Goal: Task Accomplishment & Management: Complete application form

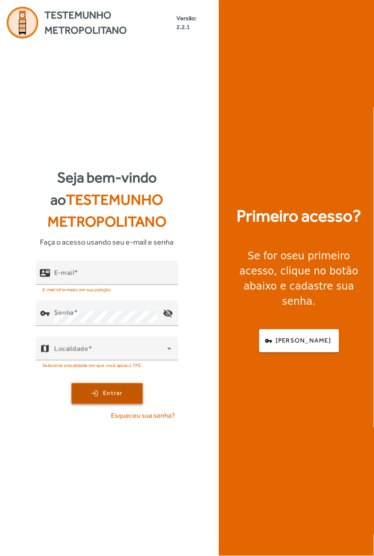
click at [115, 399] on span "Entrar" at bounding box center [113, 394] width 20 height 10
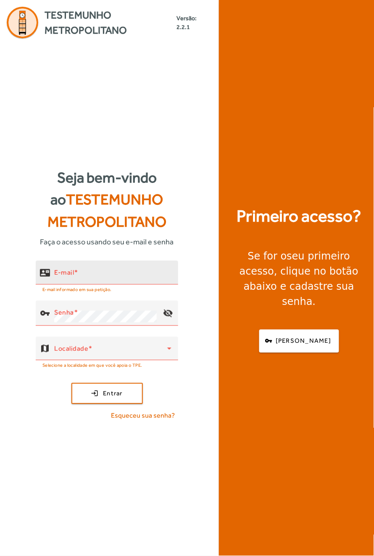
click at [78, 277] on span at bounding box center [76, 273] width 4 height 8
click at [88, 281] on input "E-mail" at bounding box center [112, 276] width 117 height 10
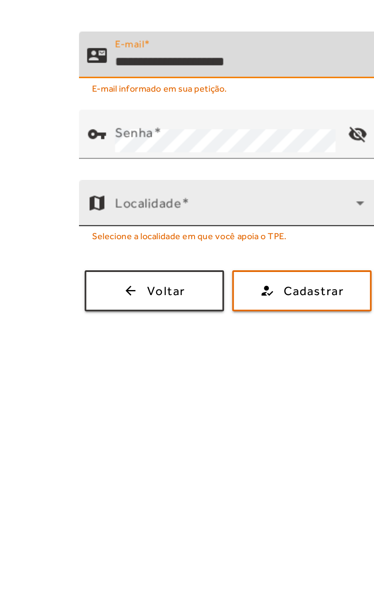
type input "**********"
click at [118, 342] on span at bounding box center [126, 336] width 124 height 10
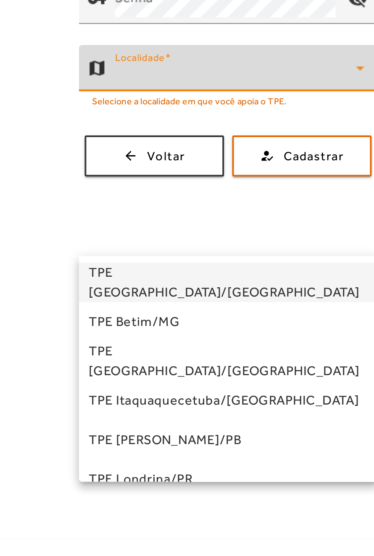
click at [94, 528] on div at bounding box center [187, 278] width 374 height 556
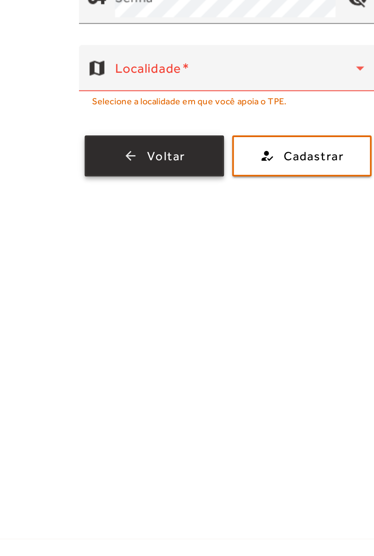
click at [80, 365] on span "Voltar" at bounding box center [90, 360] width 20 height 10
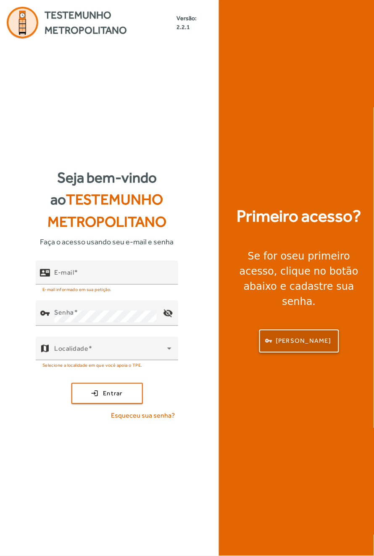
click at [307, 346] on span "[PERSON_NAME]" at bounding box center [304, 341] width 56 height 10
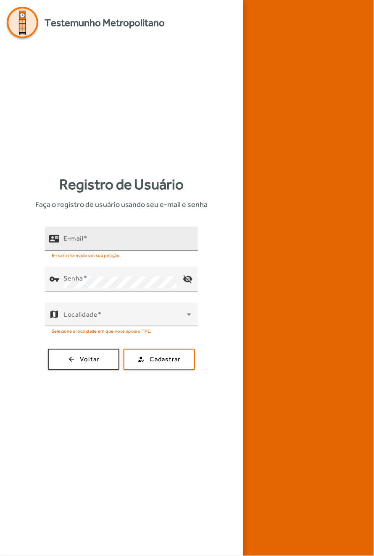
click at [103, 247] on input "E-mail" at bounding box center [128, 242] width 128 height 10
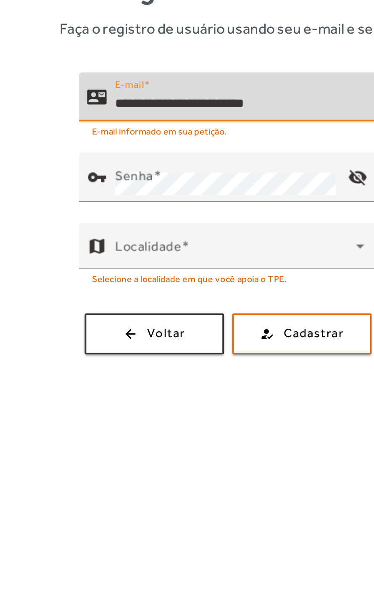
scroll to position [0, 14]
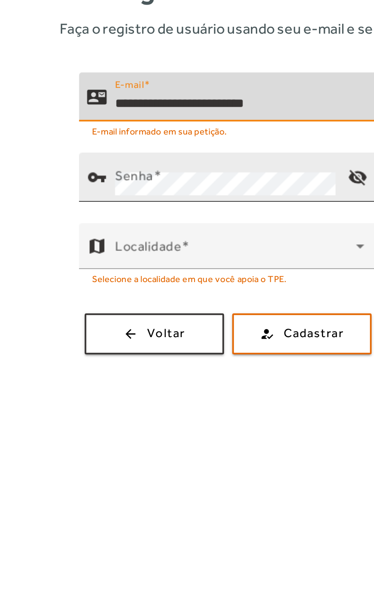
type input "**********"
click at [87, 302] on span at bounding box center [85, 298] width 4 height 8
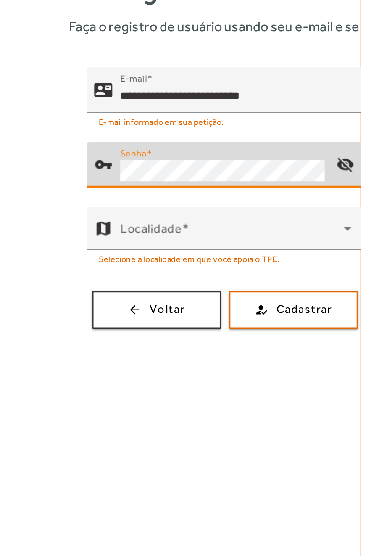
scroll to position [0, 0]
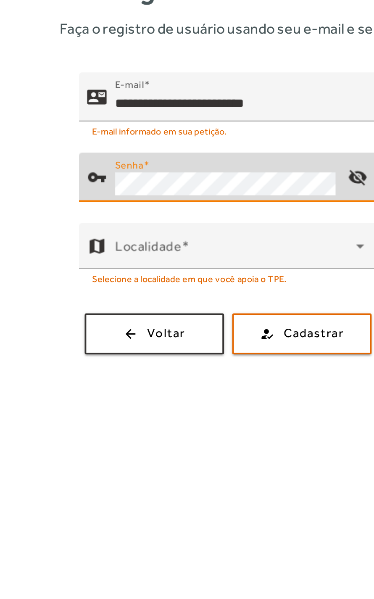
click at [124, 368] on button "how_to_reg Cadastrar" at bounding box center [159, 378] width 71 height 21
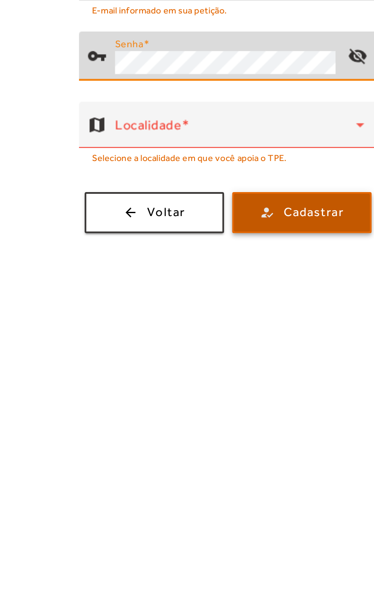
click at [163, 384] on span "Cadastrar" at bounding box center [165, 379] width 31 height 10
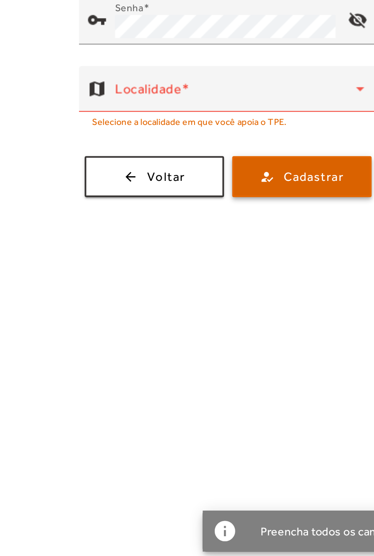
click at [164, 365] on span "Cadastrar" at bounding box center [165, 361] width 31 height 10
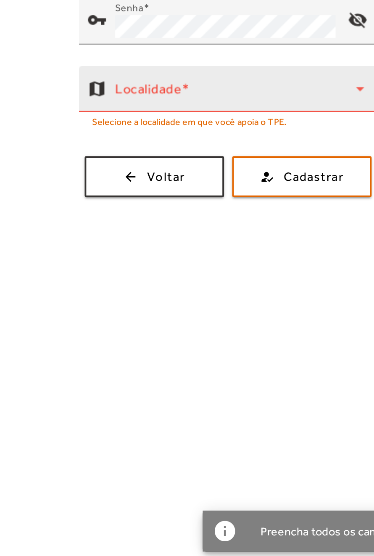
click at [110, 324] on span at bounding box center [126, 319] width 124 height 10
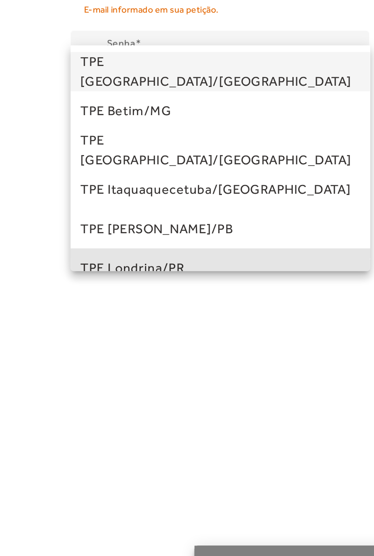
scroll to position [136, 0]
